Goal: Task Accomplishment & Management: Manage account settings

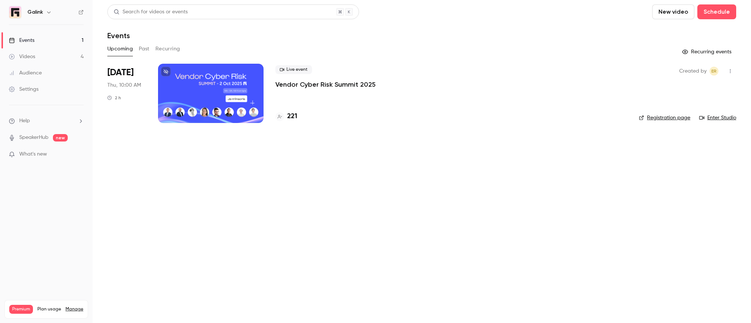
click at [315, 81] on p "Vendor Cyber Risk Summit 2025" at bounding box center [325, 84] width 100 height 9
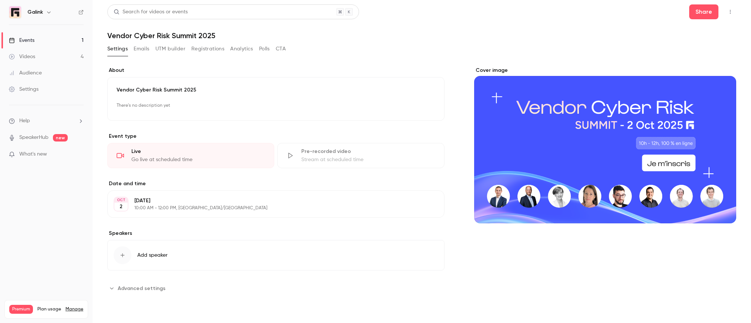
click at [215, 50] on button "Registrations" at bounding box center [207, 49] width 33 height 12
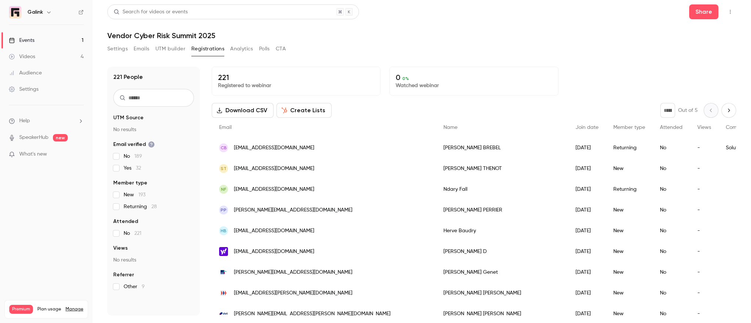
click at [241, 46] on button "Analytics" at bounding box center [241, 49] width 23 height 12
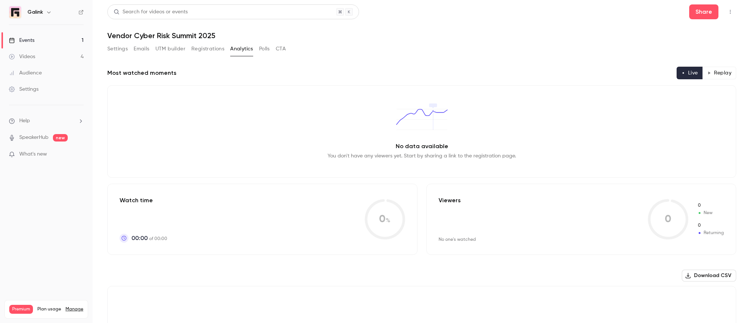
click at [122, 48] on button "Settings" at bounding box center [117, 49] width 20 height 12
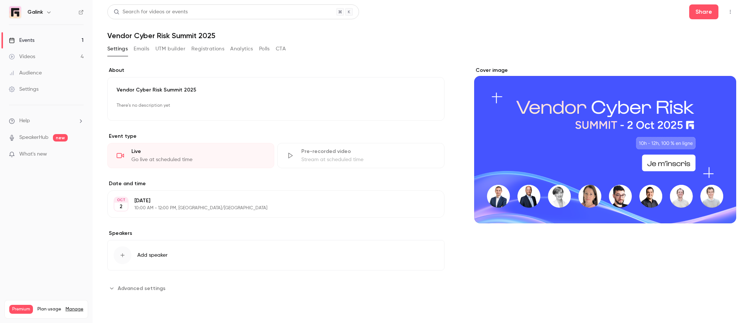
click at [145, 46] on button "Emails" at bounding box center [142, 49] width 16 height 12
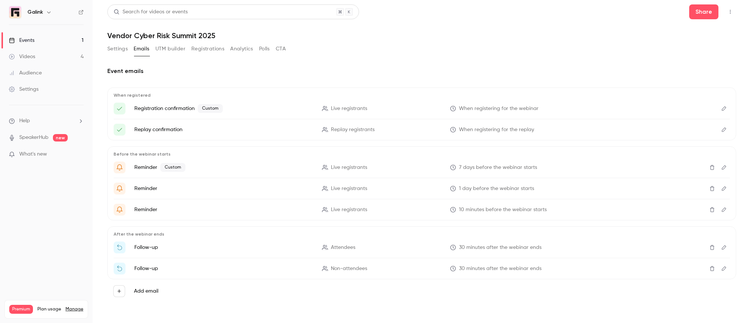
click at [218, 162] on li "Reminder Custom Live registrants 7 days before the webinar starts" at bounding box center [422, 167] width 616 height 12
click at [724, 168] on icon "Edit" at bounding box center [724, 167] width 4 height 4
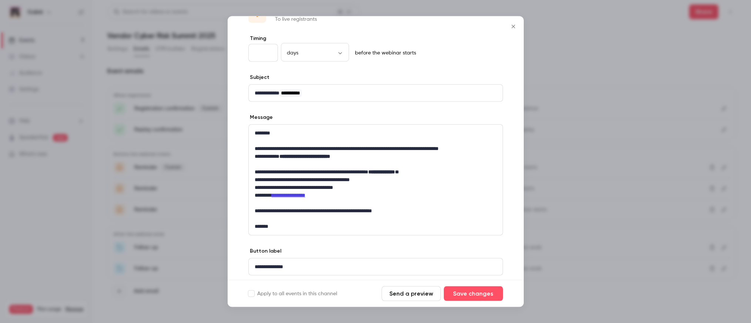
scroll to position [48, 0]
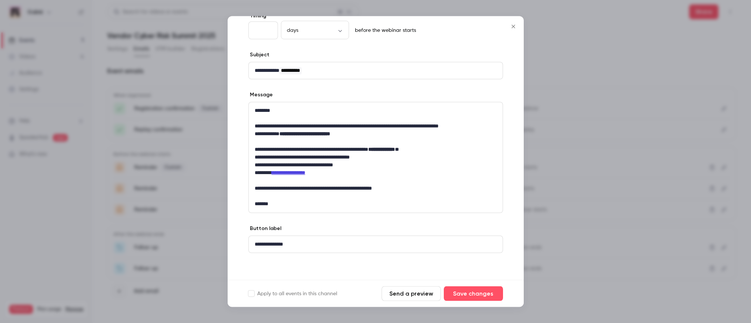
click at [568, 54] on div at bounding box center [375, 161] width 751 height 323
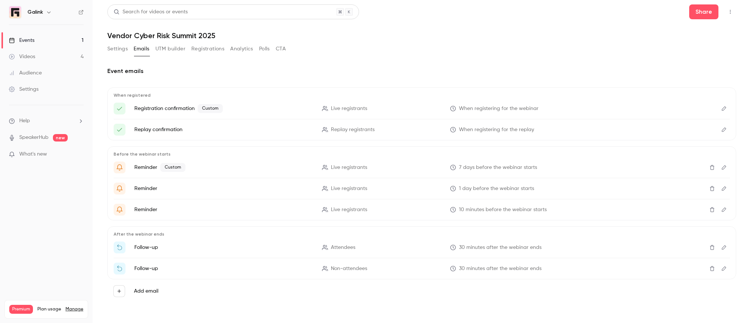
click at [201, 47] on button "Registrations" at bounding box center [207, 49] width 33 height 12
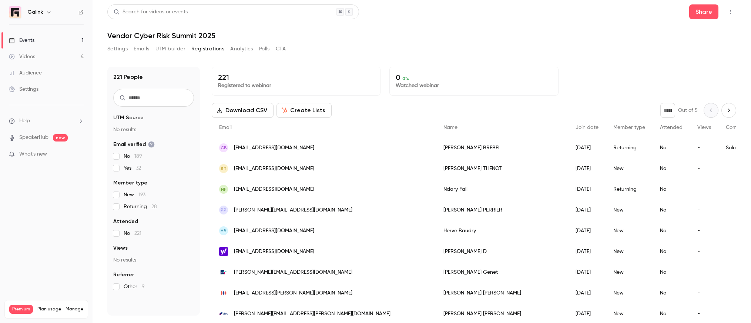
click at [83, 38] on link "Events 1" at bounding box center [46, 40] width 93 height 16
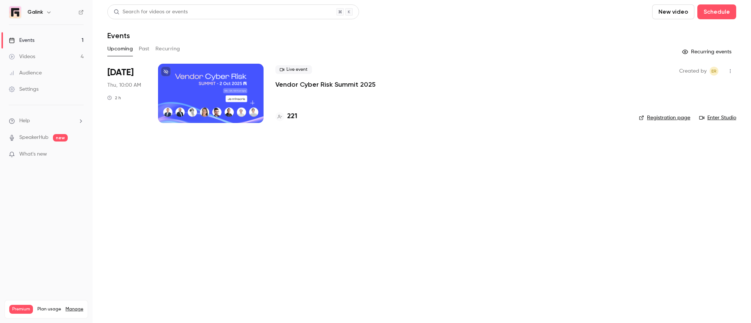
click at [38, 156] on span "What's new" at bounding box center [33, 154] width 28 height 8
click at [120, 167] on div at bounding box center [375, 161] width 751 height 323
